Goal: Information Seeking & Learning: Check status

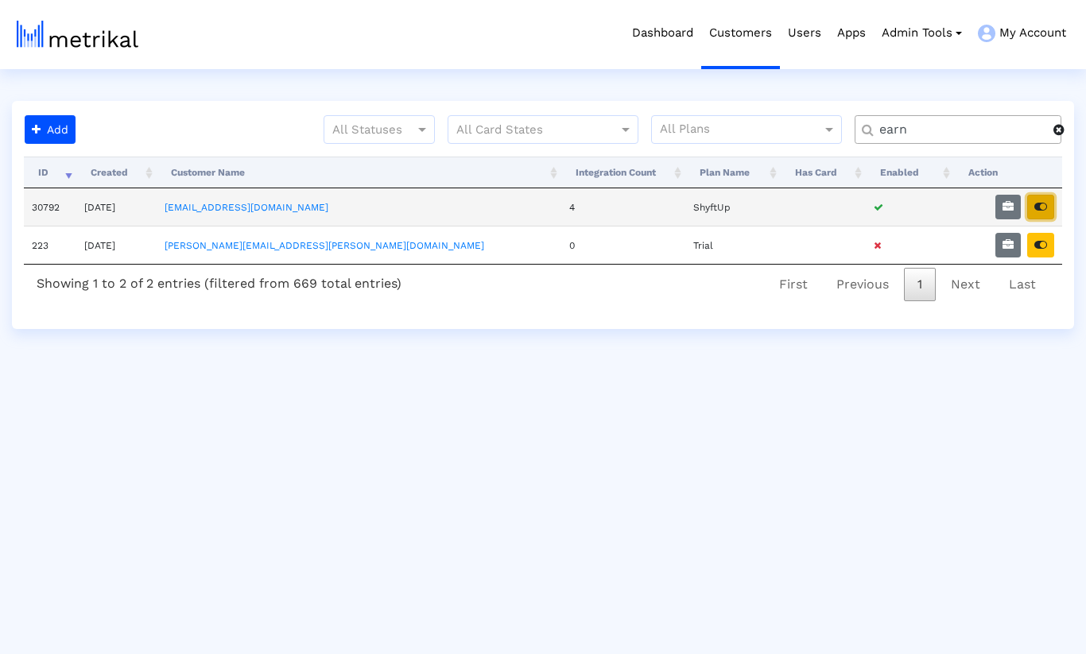
click at [1046, 202] on icon "button" at bounding box center [1040, 206] width 13 height 11
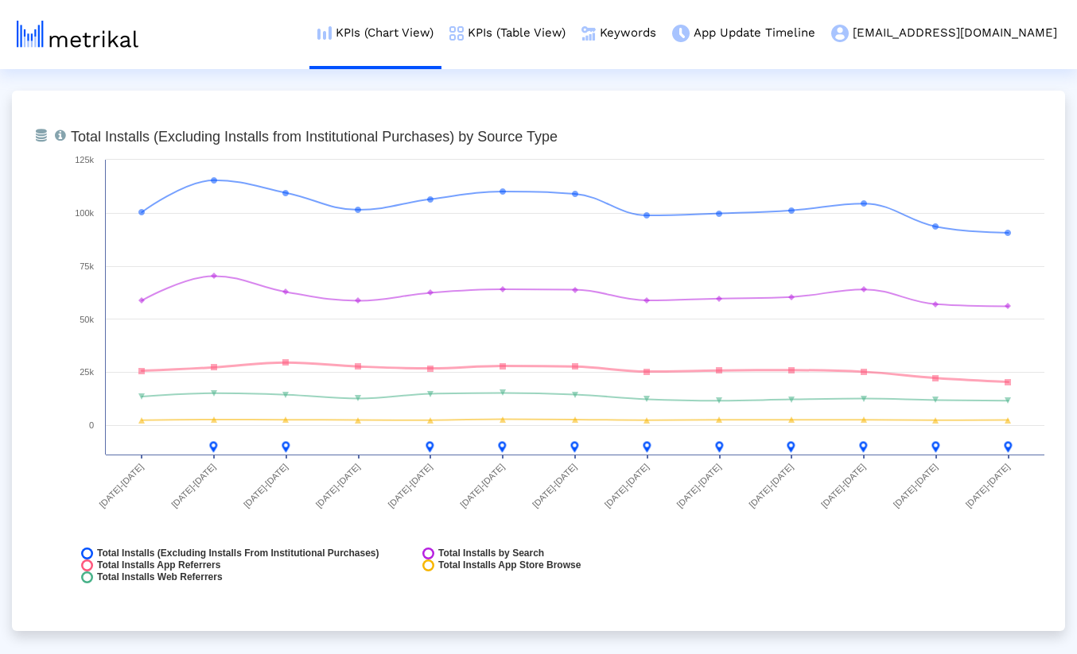
scroll to position [1756, 0]
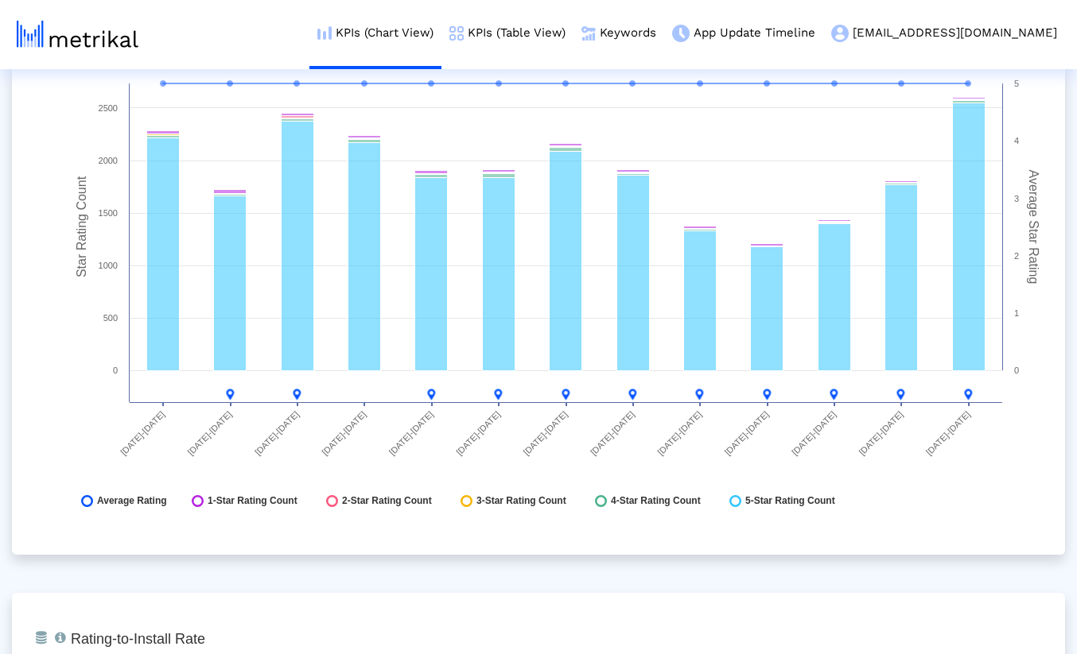
scroll to position [4109, 0]
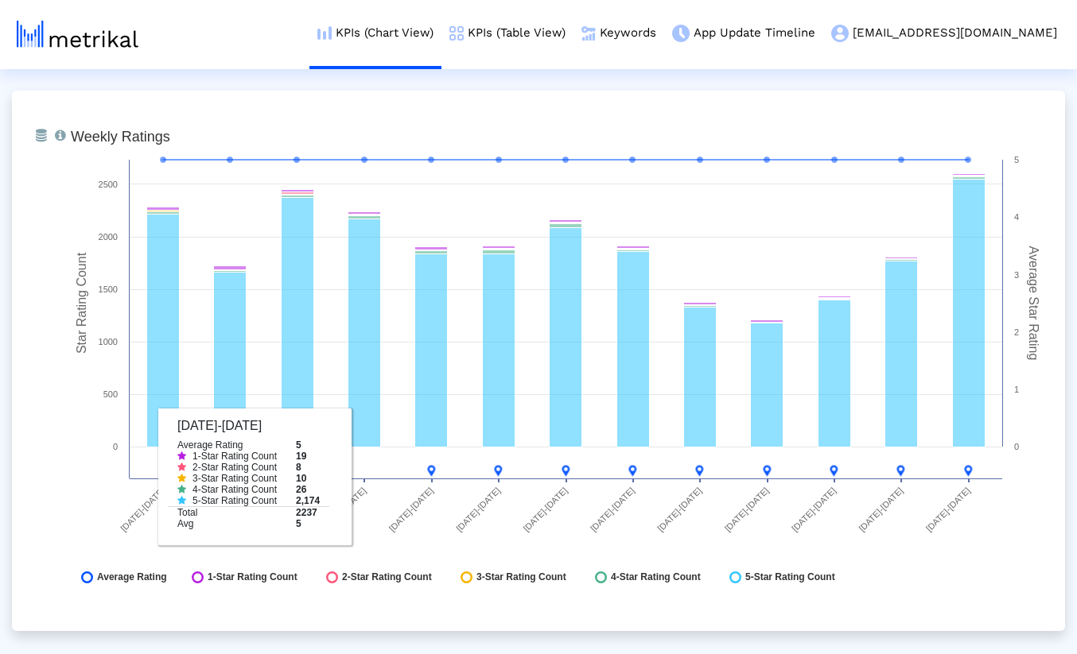
click at [961, 615] on div "From Database Total number of weekly/monthly ratings the app receives with a br…" at bounding box center [538, 361] width 1053 height 541
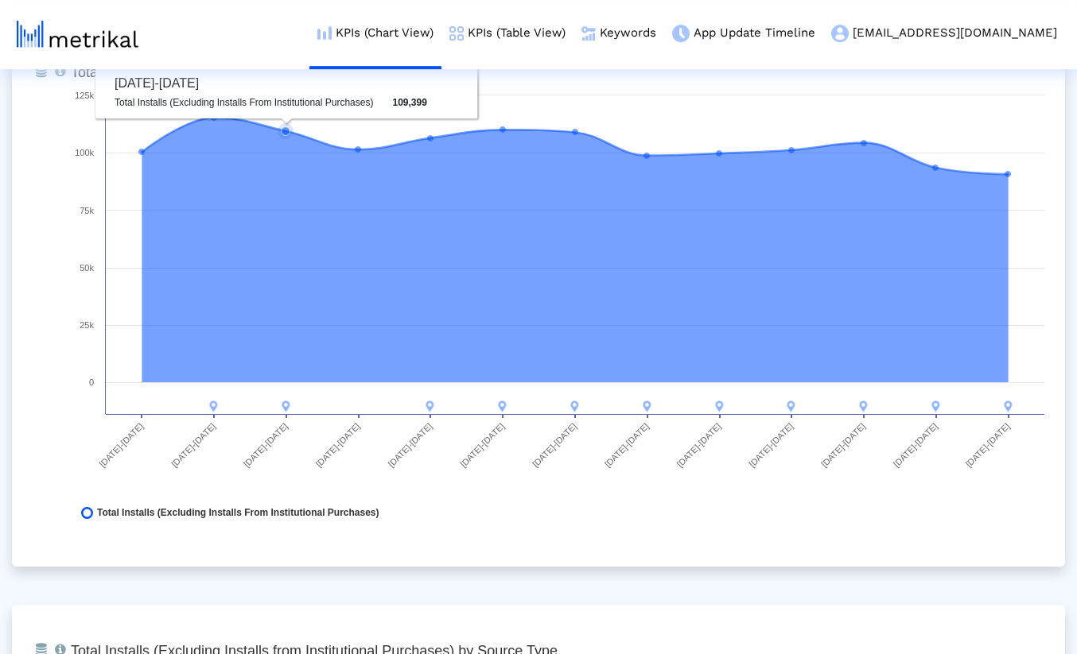
scroll to position [0, 0]
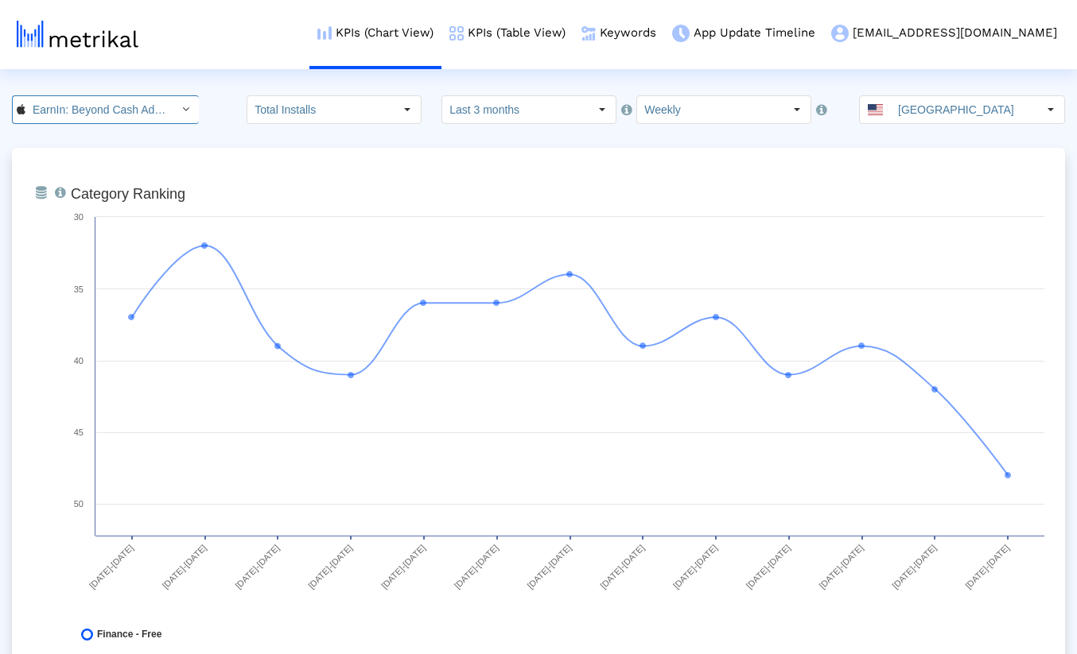
click at [103, 111] on input "EarnIn: Beyond Cash Advance < 723815926 >" at bounding box center [96, 109] width 143 height 27
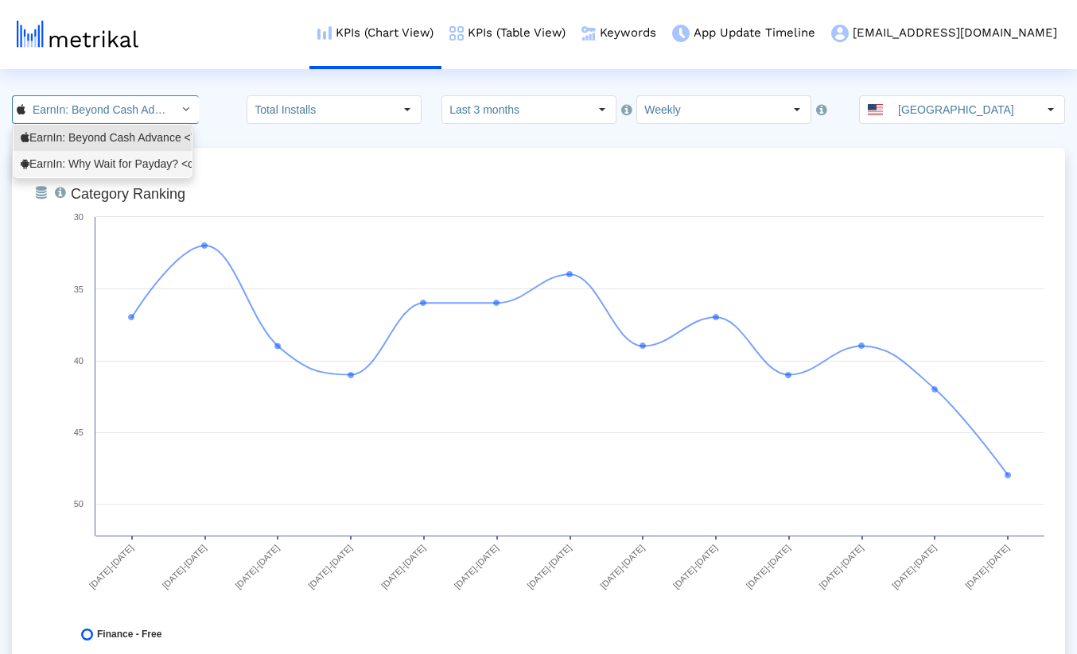
click at [101, 161] on div "EarnIn: Why Wait for Payday? <com.activehours>" at bounding box center [103, 164] width 164 height 15
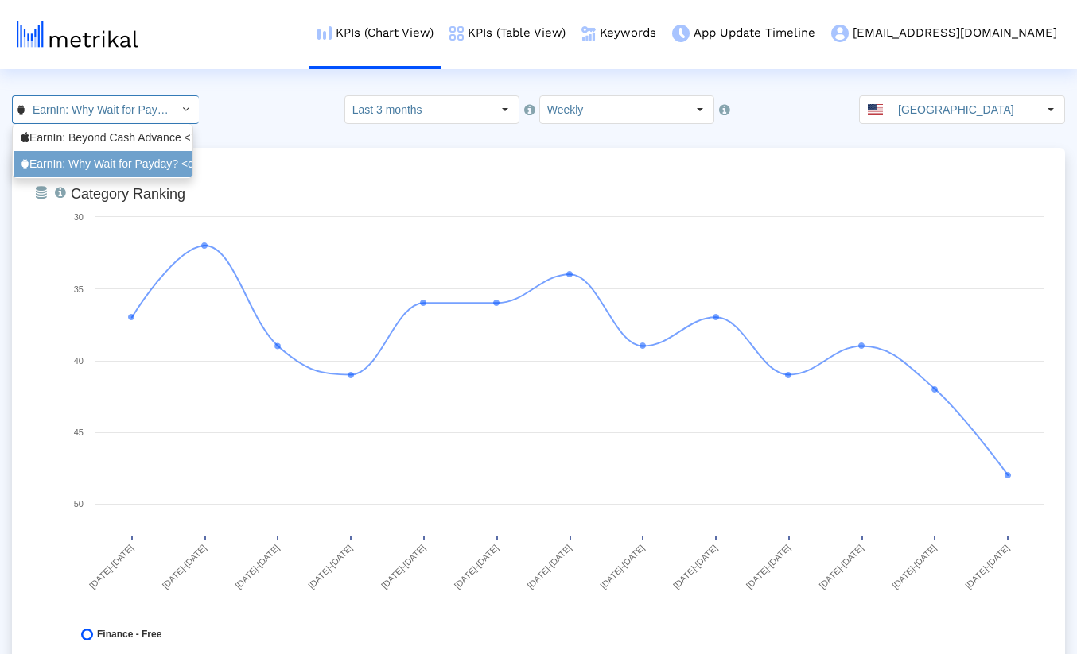
scroll to position [0, 125]
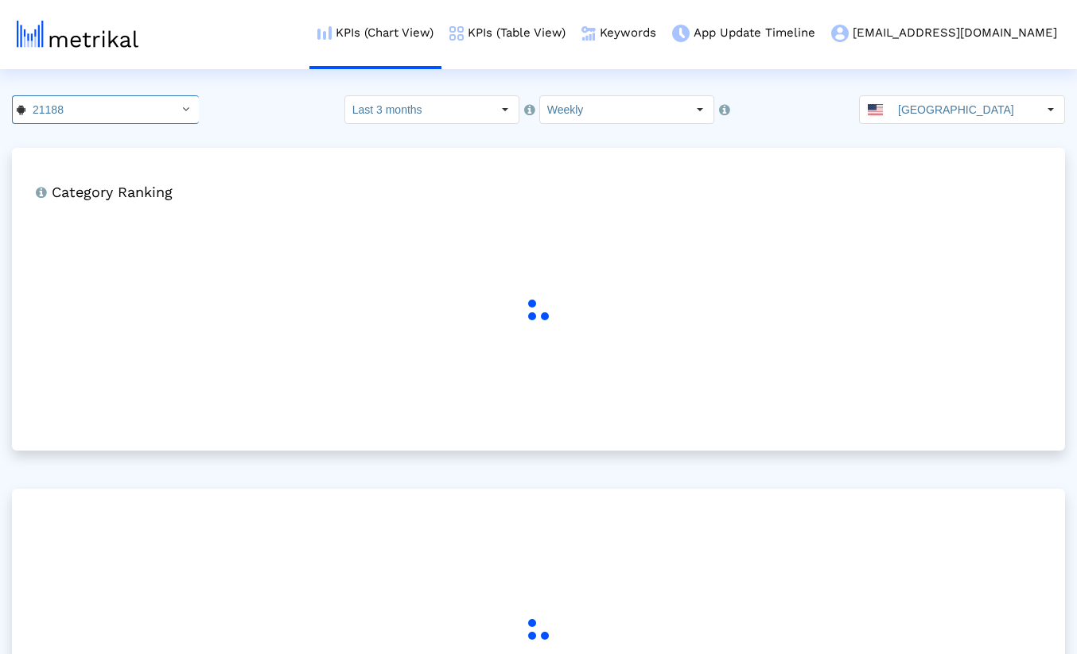
click at [214, 136] on crea-index "21188 Pull down to refresh... Release to refresh... Refreshing... EarnIn: Beyon…" at bounding box center [538, 451] width 1077 height 713
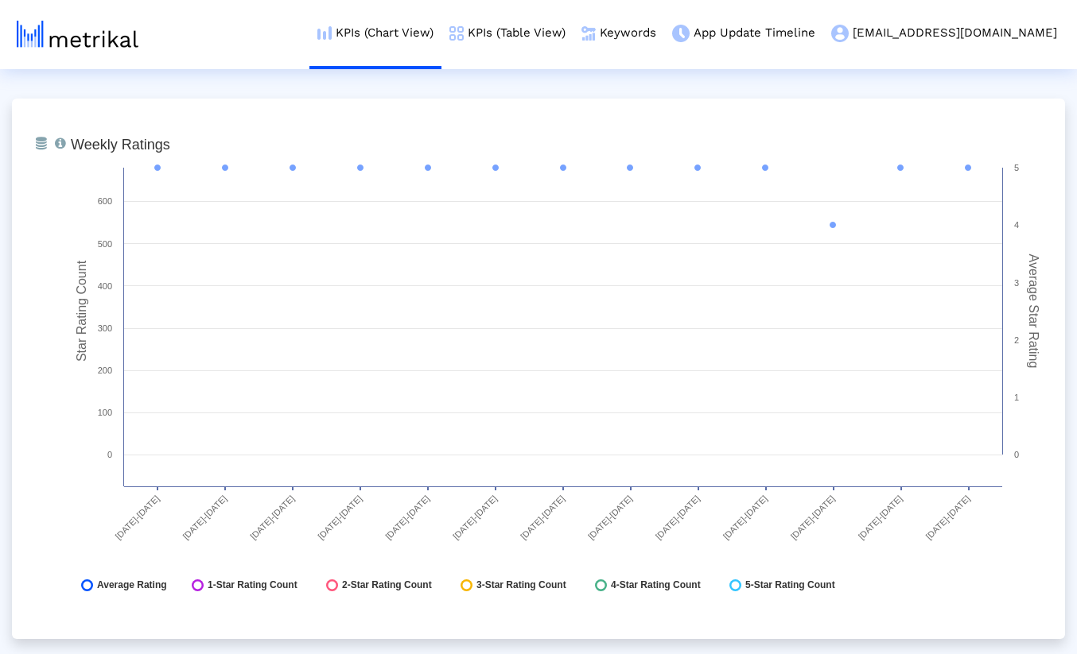
scroll to position [2351, 0]
